Goal: Transaction & Acquisition: Obtain resource

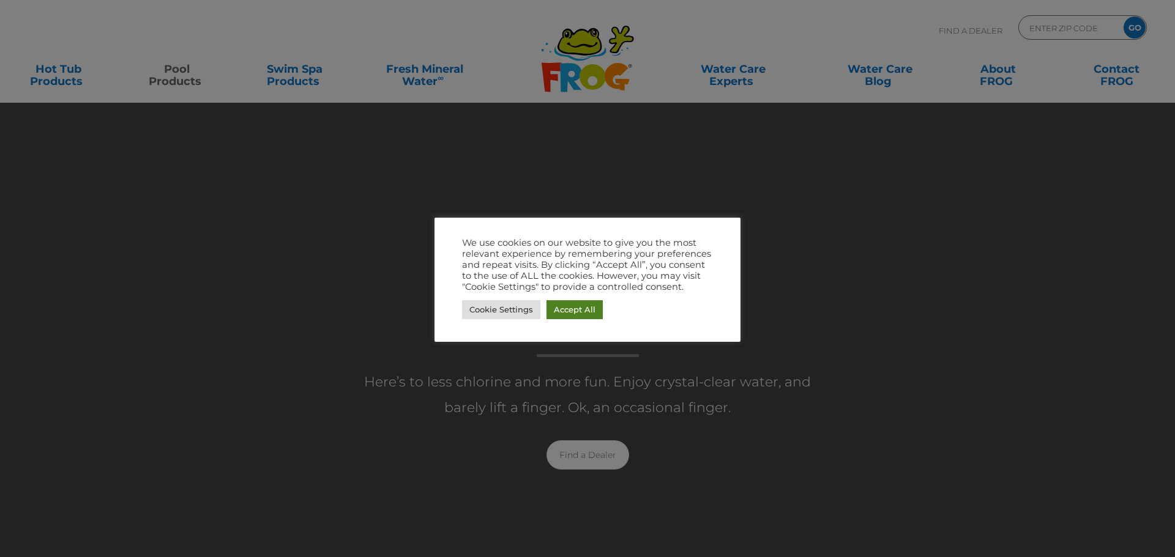
click at [585, 311] on link "Accept All" at bounding box center [574, 309] width 56 height 19
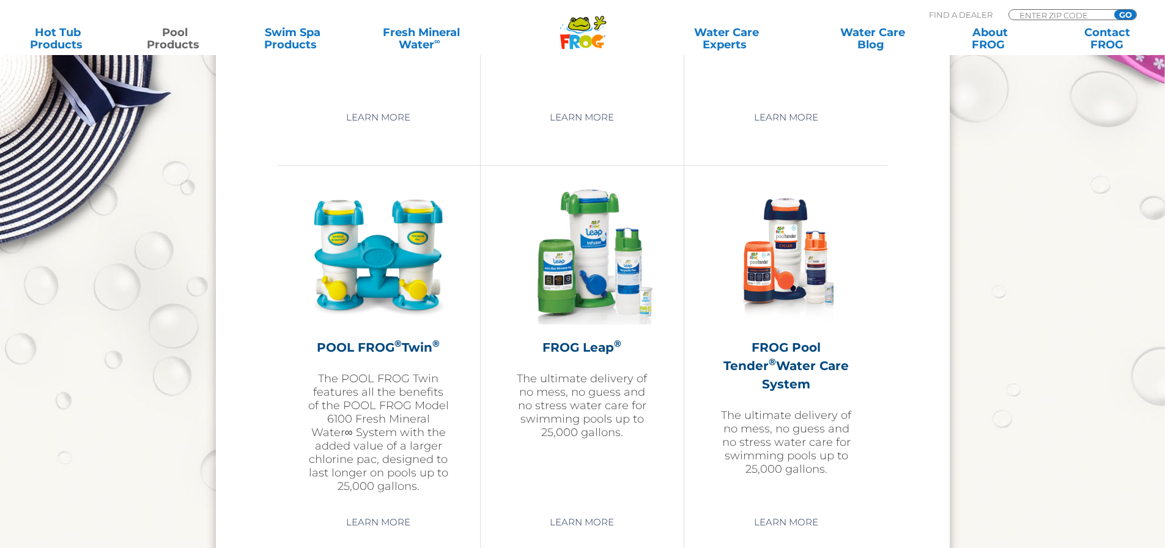
scroll to position [2141, 0]
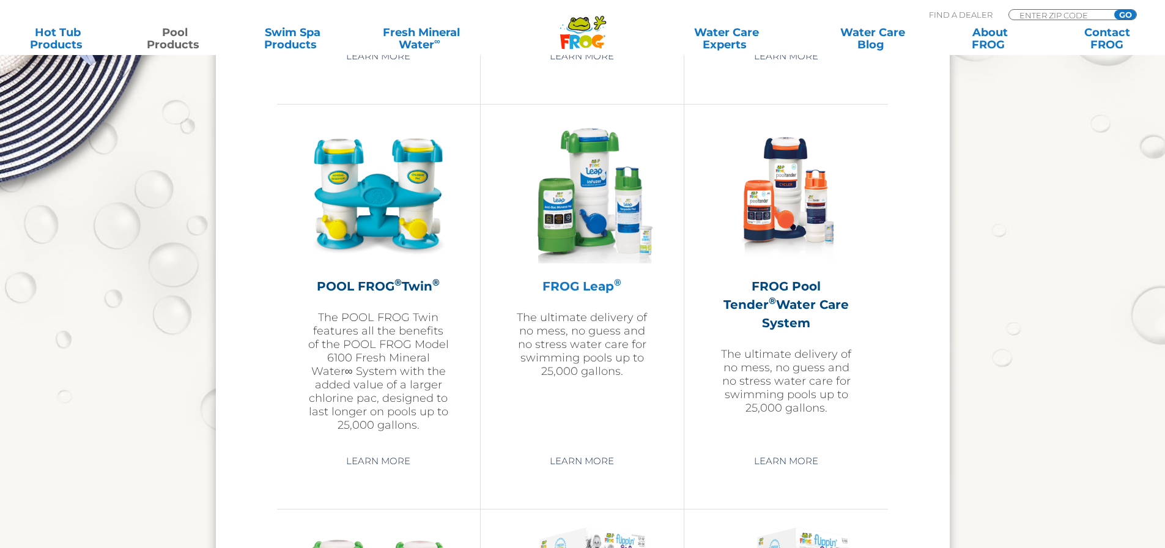
click at [596, 284] on h2 "FROG Leap ®" at bounding box center [582, 286] width 142 height 18
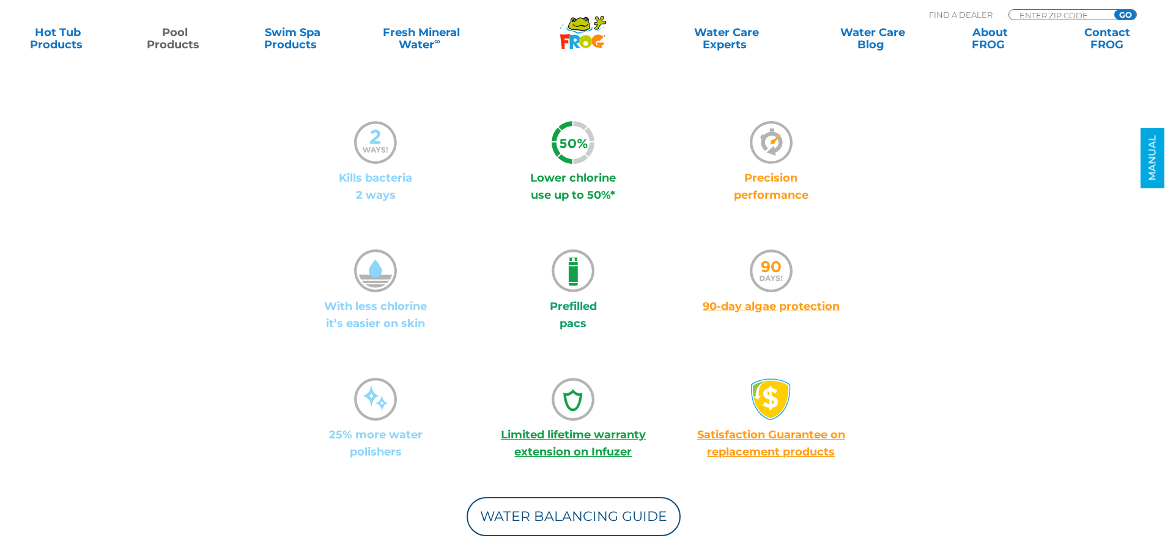
scroll to position [856, 0]
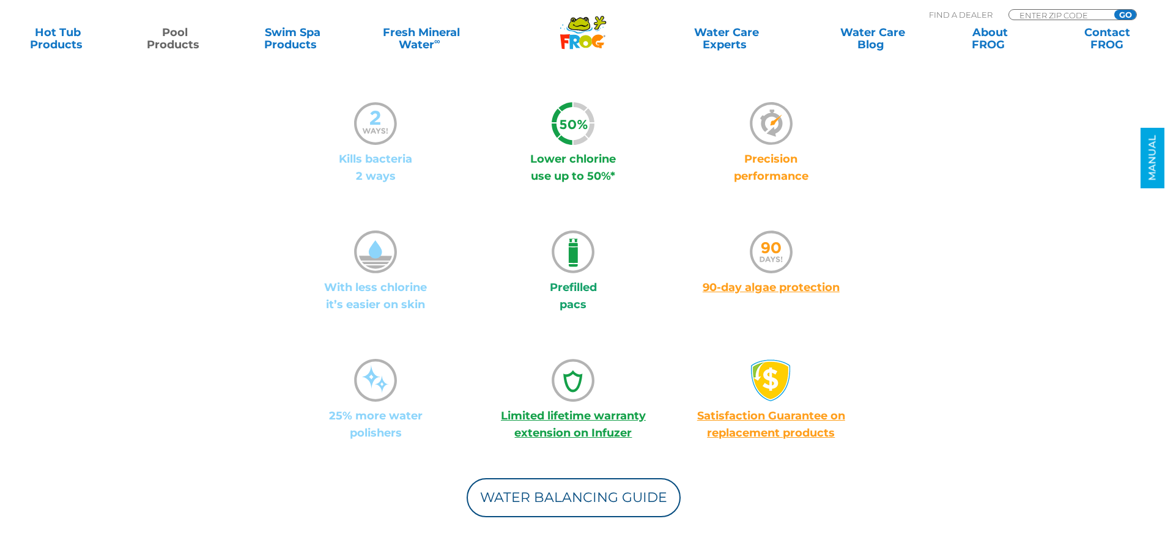
click at [588, 409] on link "Limited lifetime warranty extension on Infuzer" at bounding box center [573, 424] width 145 height 31
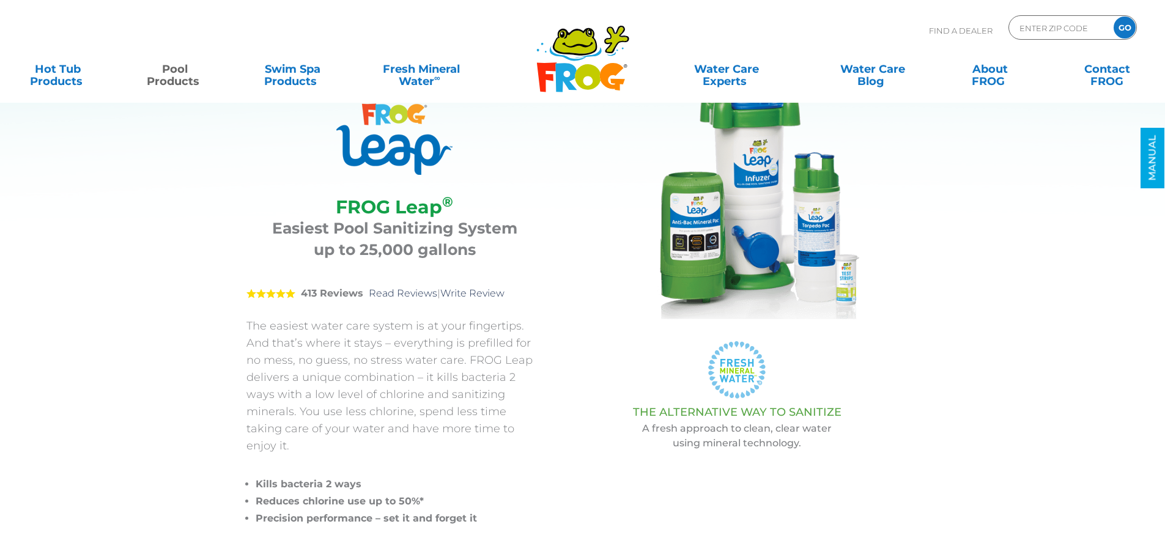
scroll to position [61, 0]
click at [738, 173] on img at bounding box center [737, 198] width 245 height 245
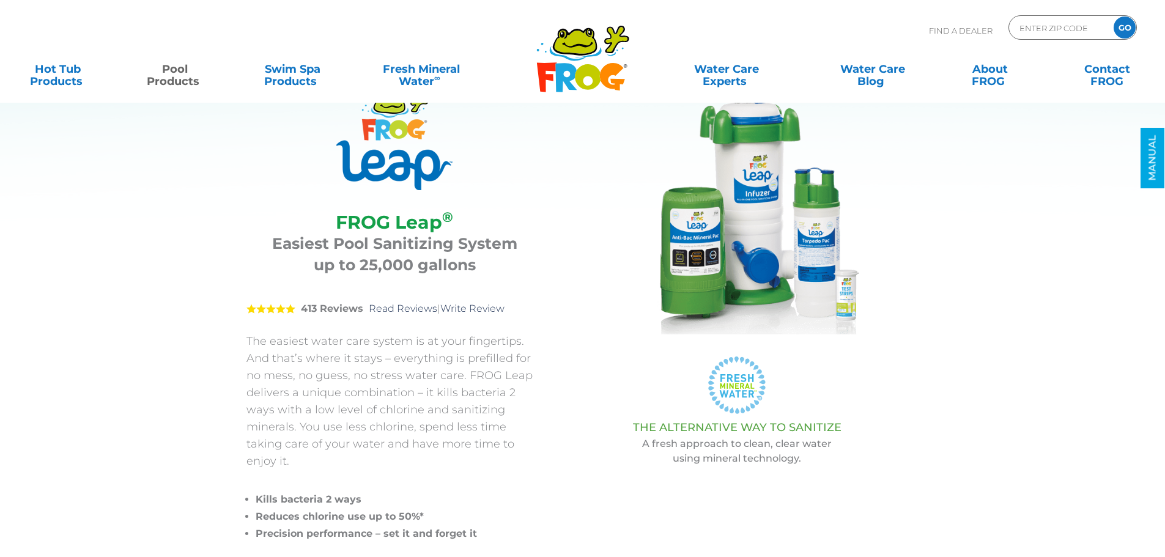
scroll to position [0, 0]
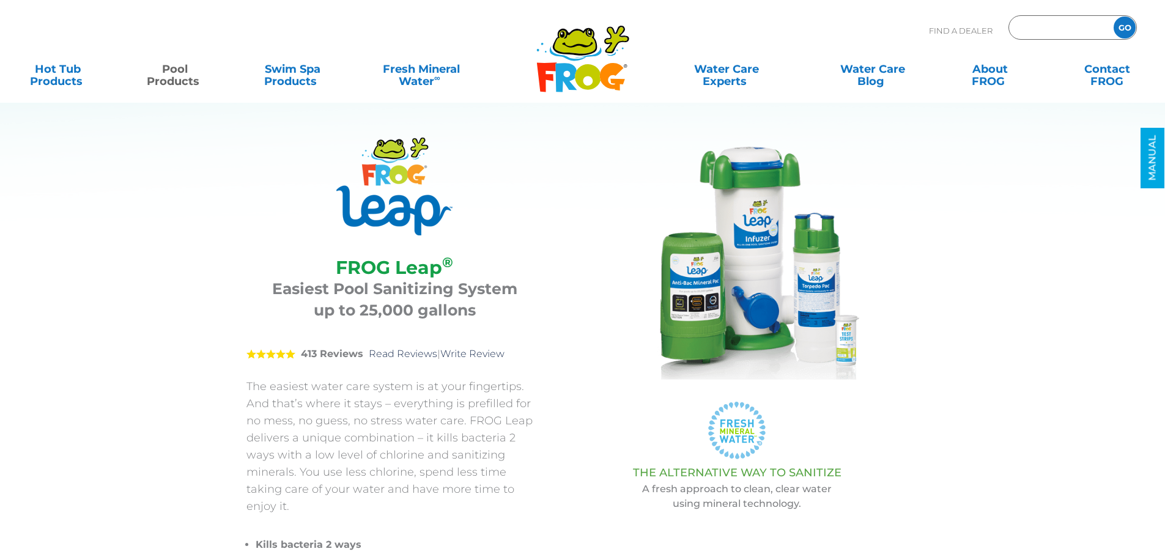
drag, startPoint x: 1035, startPoint y: 33, endPoint x: 1046, endPoint y: 33, distance: 10.4
click at [1038, 33] on input "Zip Code Form" at bounding box center [1060, 28] width 83 height 18
type input "13165"
click at [1114, 17] on input "GO" at bounding box center [1125, 28] width 22 height 22
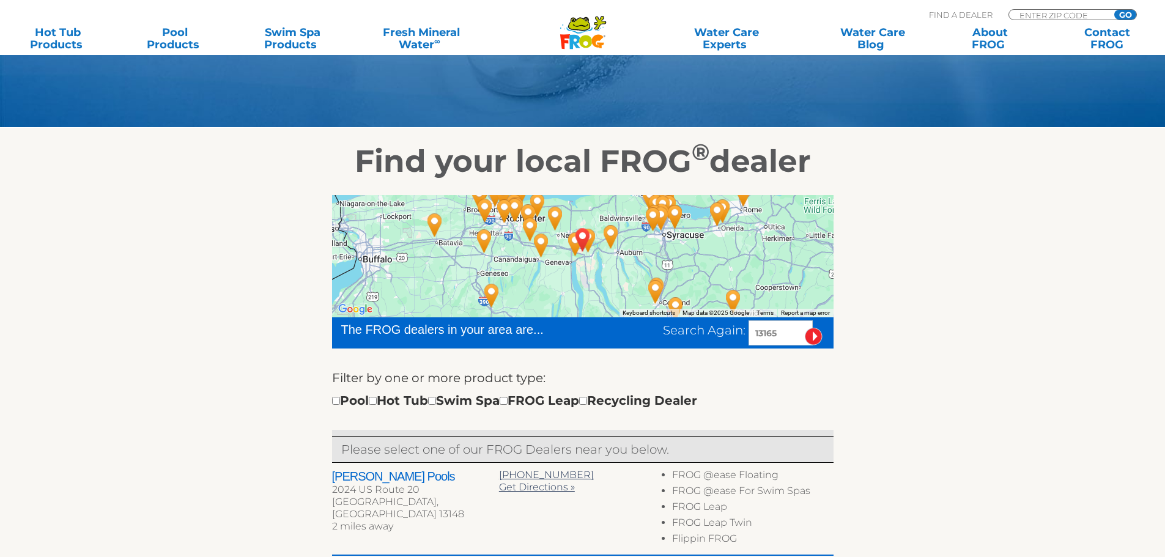
scroll to position [306, 0]
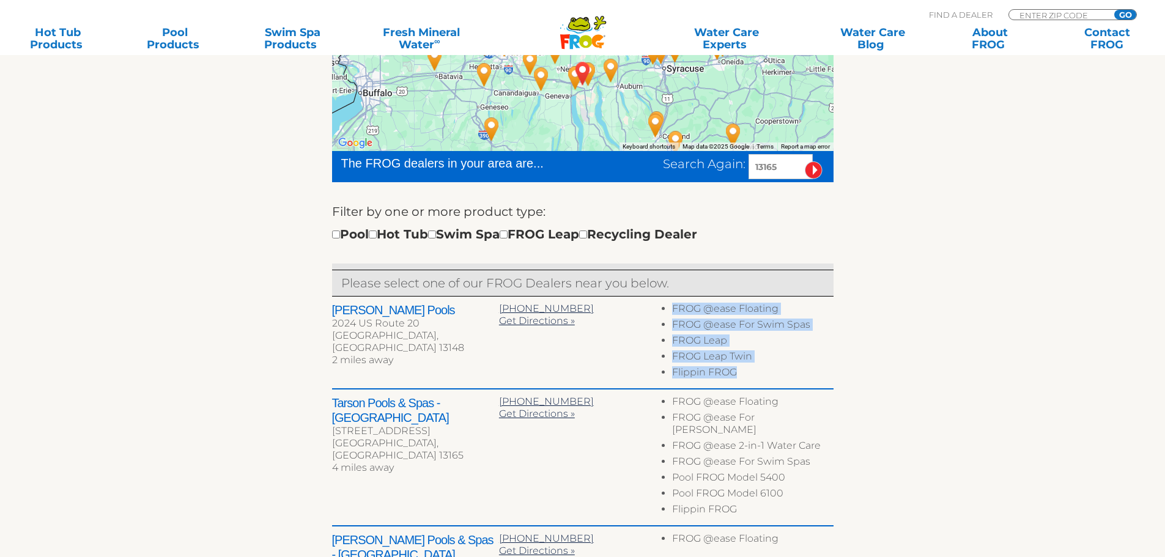
drag, startPoint x: 741, startPoint y: 373, endPoint x: 671, endPoint y: 308, distance: 95.6
click at [671, 308] on ul "FROG @ease Floating FROG @ease For Swim Spas FROG Leap FROG Leap Twin Flippin F…" at bounding box center [749, 343] width 167 height 80
click at [766, 345] on li "FROG Leap" at bounding box center [752, 343] width 161 height 16
drag, startPoint x: 732, startPoint y: 344, endPoint x: 667, endPoint y: 337, distance: 65.2
click at [667, 337] on ul "FROG @ease Floating FROG @ease For Swim Spas FROG Leap FROG Leap Twin Flippin F…" at bounding box center [749, 343] width 167 height 80
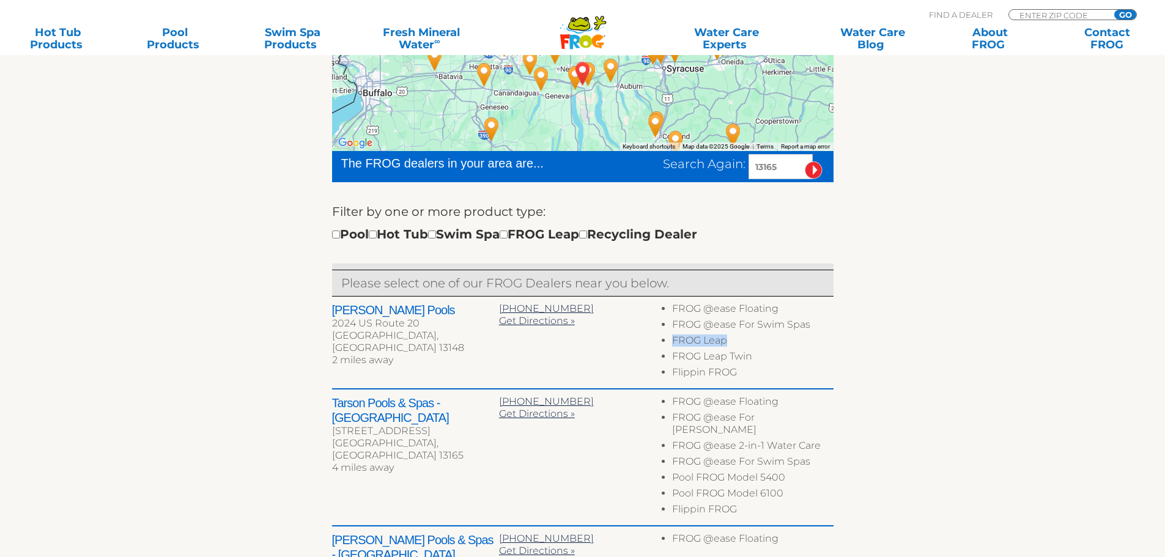
click at [713, 346] on li "FROG Leap" at bounding box center [752, 343] width 161 height 16
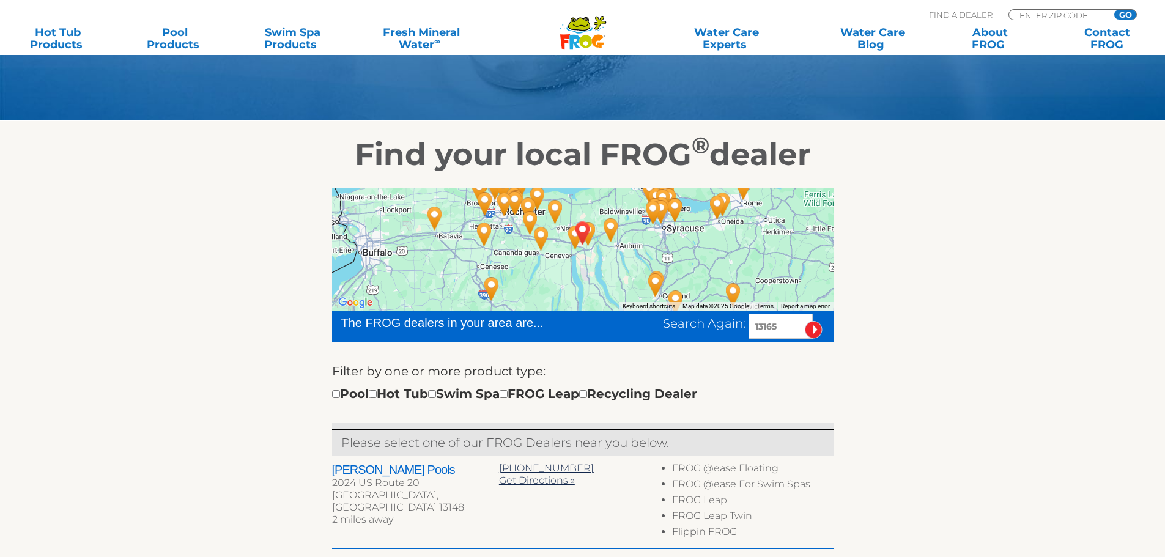
scroll to position [0, 0]
